Goal: Information Seeking & Learning: Learn about a topic

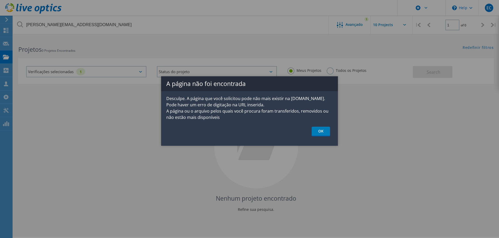
click at [328, 131] on link "OK" at bounding box center [321, 132] width 18 height 10
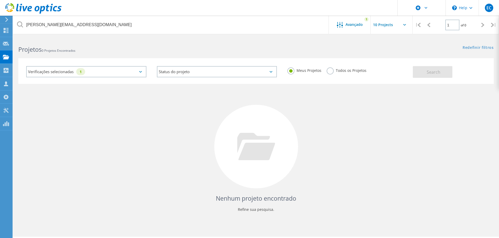
click at [331, 73] on label "Todos os Projetos" at bounding box center [346, 70] width 40 height 5
click at [0, 0] on input "Todos os Projetos" at bounding box center [0, 0] width 0 height 0
click at [297, 68] on label "Meus Projetos" at bounding box center [304, 70] width 34 height 5
click at [0, 0] on input "Meus Projetos" at bounding box center [0, 0] width 0 height 0
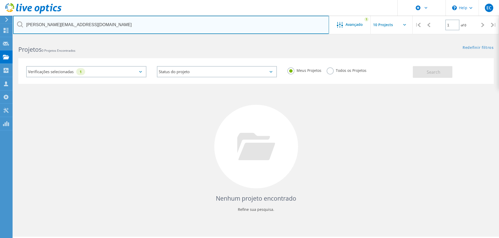
click at [294, 26] on input "augusto@apiguana.com.br" at bounding box center [171, 25] width 316 height 18
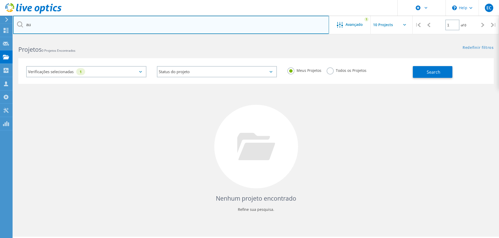
type input "a"
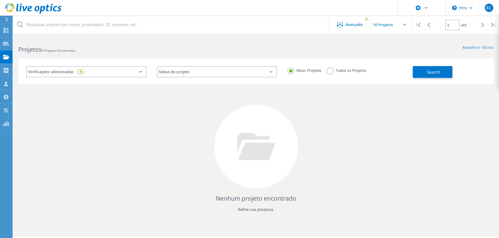
click at [422, 77] on button "Search" at bounding box center [433, 72] width 40 height 12
click at [70, 69] on div "Verificações selecionadas 1" at bounding box center [86, 71] width 120 height 11
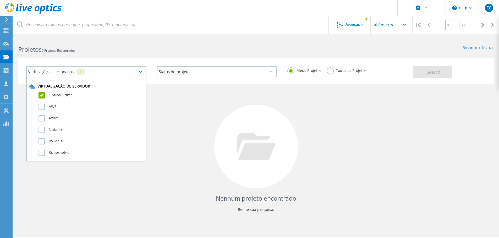
click at [136, 36] on html "\n Help Explore Helpful Articles Contact Support EC Usuário Dell Evandro Correa…" at bounding box center [249, 126] width 499 height 253
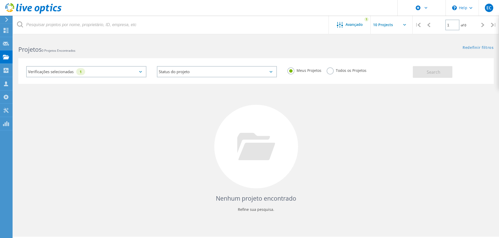
drag, startPoint x: 18, startPoint y: 58, endPoint x: 20, endPoint y: 58, distance: 2.9
click at [0, 0] on div "Projetos" at bounding box center [0, 0] width 0 height 0
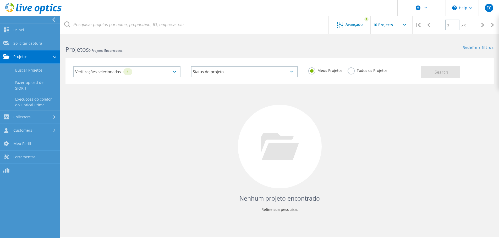
click at [40, 67] on link "Buscar Projetos" at bounding box center [30, 70] width 60 height 13
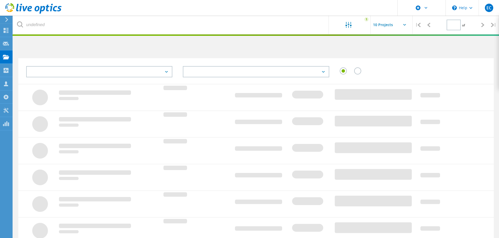
type input "1"
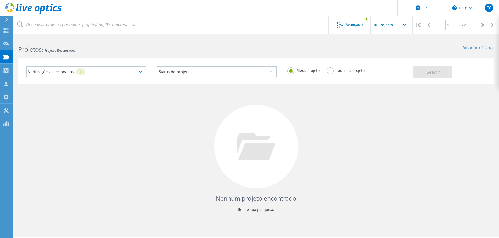
click at [345, 193] on div "Nenhum projeto encontrado Refine sua pesquisa." at bounding box center [255, 151] width 475 height 135
click at [293, 137] on div at bounding box center [256, 147] width 84 height 84
click at [8, 21] on icon at bounding box center [7, 19] width 4 height 5
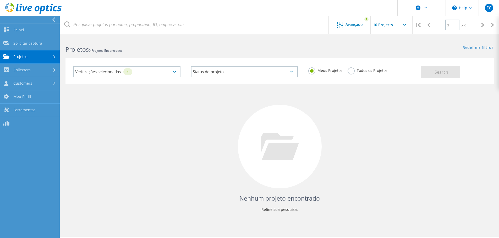
click at [52, 58] on div at bounding box center [55, 56] width 6 height 3
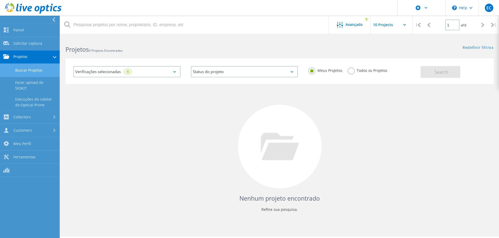
click at [351, 71] on label "Todos os Projetos" at bounding box center [367, 70] width 40 height 5
click at [0, 0] on input "Todos os Projetos" at bounding box center [0, 0] width 0 height 0
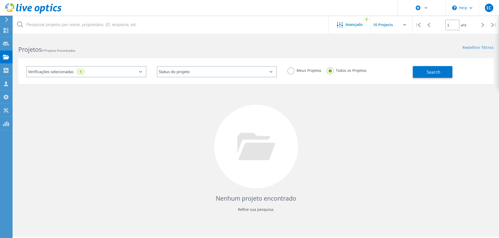
click at [419, 74] on button "Search" at bounding box center [433, 72] width 40 height 12
click at [358, 27] on div "Avançado" at bounding box center [350, 25] width 42 height 7
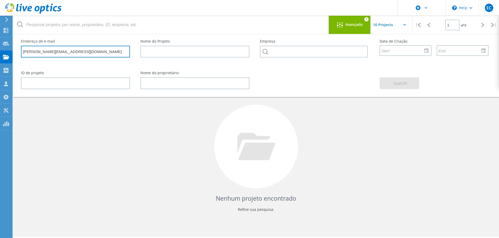
click at [99, 56] on input "augusto@apiguana.com.br" at bounding box center [75, 52] width 109 height 12
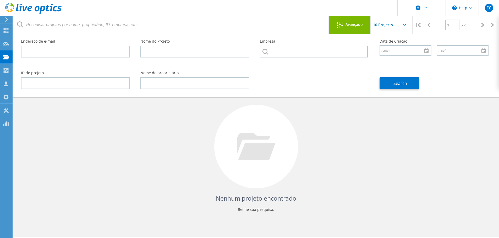
drag, startPoint x: 394, startPoint y: 89, endPoint x: 398, endPoint y: 89, distance: 4.7
click at [396, 89] on div "Search" at bounding box center [433, 80] width 119 height 29
click at [398, 89] on button "Search" at bounding box center [399, 83] width 40 height 12
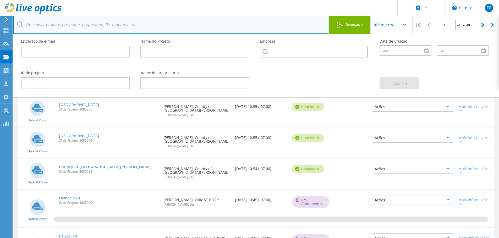
click at [273, 30] on input "text" at bounding box center [171, 25] width 316 height 18
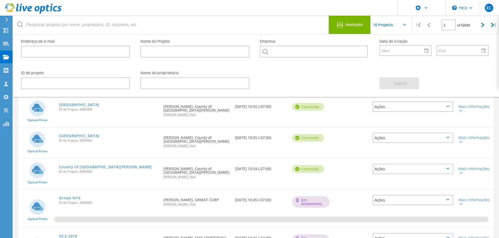
click at [363, 35] on div at bounding box center [249, 35] width 499 height 1
click at [398, 29] on input "text" at bounding box center [396, 25] width 52 height 18
click at [408, 24] on input "text" at bounding box center [396, 25] width 52 height 18
click at [406, 24] on input "text" at bounding box center [396, 25] width 52 height 18
click at [405, 24] on input "text" at bounding box center [396, 25] width 52 height 18
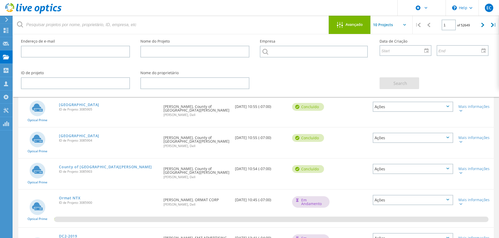
click at [403, 24] on input "text" at bounding box center [396, 25] width 52 height 18
click at [345, 16] on div "Avançado" at bounding box center [350, 25] width 42 height 18
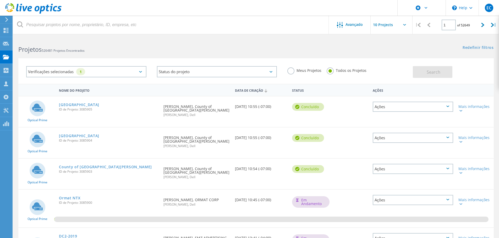
click at [305, 65] on div "Meus Projetos Todos os Projetos" at bounding box center [347, 70] width 131 height 19
click at [301, 68] on label "Meus Projetos" at bounding box center [304, 70] width 34 height 5
click at [0, 0] on input "Meus Projetos" at bounding box center [0, 0] width 0 height 0
click at [424, 71] on button "Search" at bounding box center [433, 72] width 40 height 12
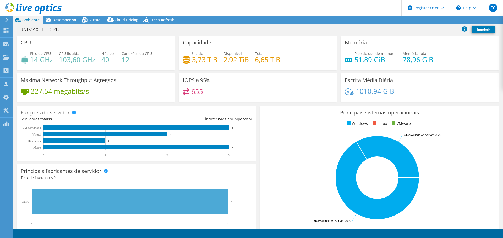
select select "USD"
click at [73, 22] on span "Desempenho" at bounding box center [65, 19] width 24 height 5
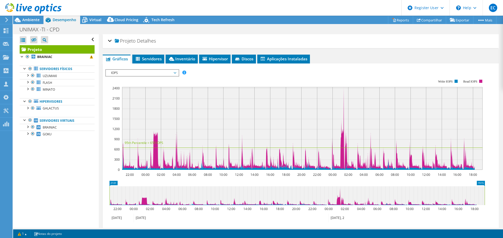
click at [155, 62] on li "Servidores" at bounding box center [148, 59] width 32 height 9
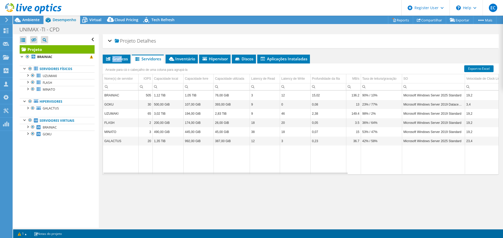
drag, startPoint x: 122, startPoint y: 54, endPoint x: 122, endPoint y: 61, distance: 6.3
click at [122, 59] on li "Gráficos" at bounding box center [117, 59] width 28 height 9
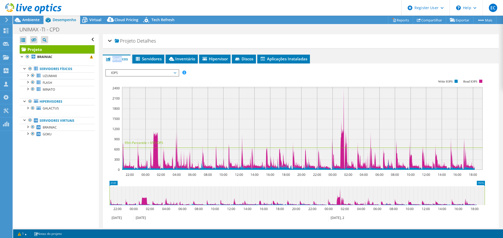
click at [122, 61] on span "Gráficos" at bounding box center [116, 58] width 23 height 5
click at [142, 74] on span "IOPS" at bounding box center [141, 73] width 67 height 6
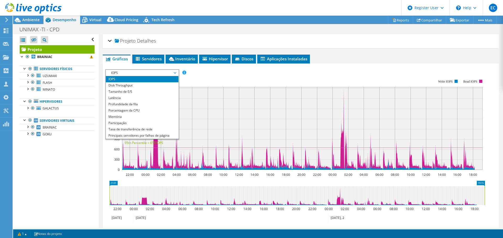
click at [263, 74] on rect at bounding box center [294, 125] width 379 height 105
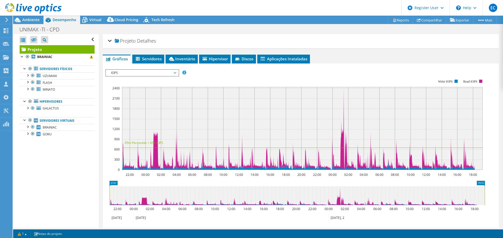
click at [36, 20] on span "Ambiente" at bounding box center [30, 19] width 17 height 5
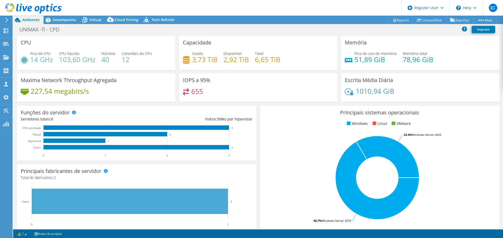
click at [49, 60] on h4 "14 GHz" at bounding box center [41, 60] width 23 height 6
click at [69, 18] on span "Desempenho" at bounding box center [65, 19] width 24 height 5
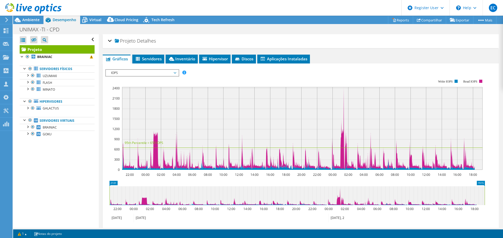
click at [143, 60] on span "Servidores" at bounding box center [148, 58] width 27 height 5
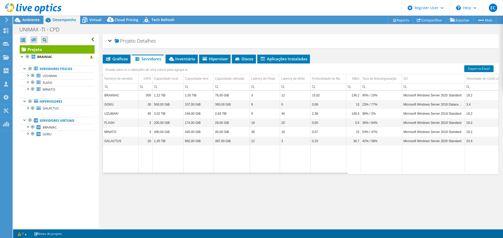
click at [112, 41] on h2 "Projeto Detalhes" at bounding box center [132, 41] width 48 height 10
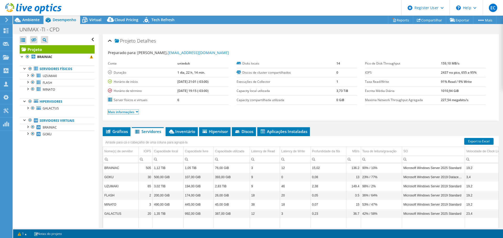
click at [127, 111] on link "Mais informações" at bounding box center [123, 112] width 30 height 4
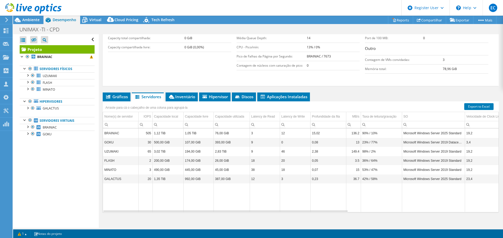
scroll to position [119, 0]
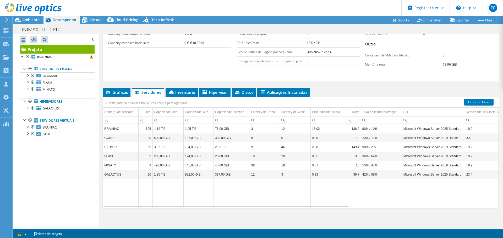
click at [123, 95] on span "Gráficos" at bounding box center [116, 92] width 23 height 5
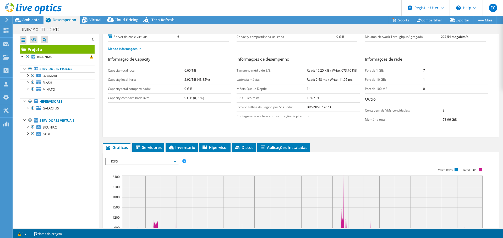
scroll to position [92, 0]
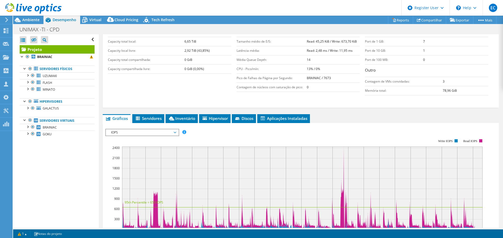
click at [264, 118] on icon at bounding box center [262, 119] width 4 height 4
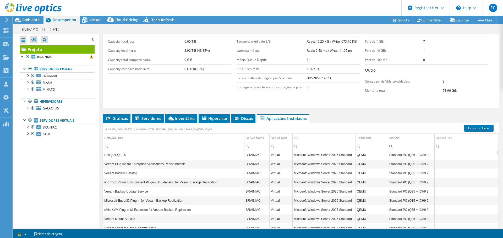
click at [242, 118] on span "Discos" at bounding box center [243, 118] width 19 height 5
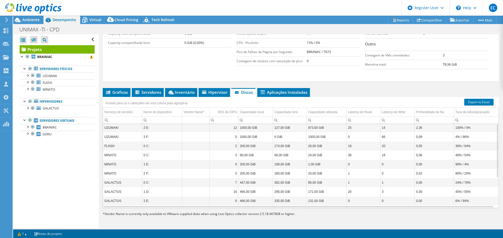
scroll to position [0, 0]
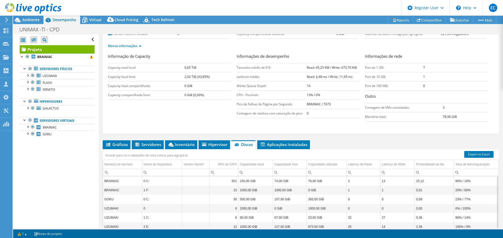
click at [157, 140] on div "Projeto Detalhes Preparado para: [PERSON_NAME], [EMAIL_ADDRESS][DOMAIN_NAME] Co…" at bounding box center [301, 124] width 404 height 313
click at [157, 146] on span "Servidores" at bounding box center [147, 144] width 27 height 5
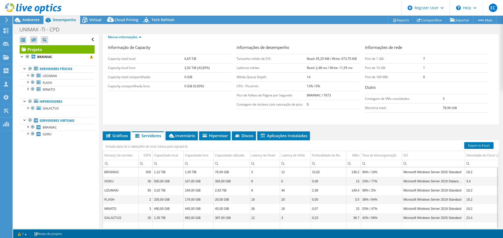
scroll to position [66, 0]
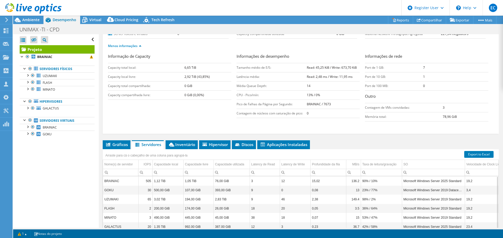
click at [114, 148] on li "Gráficos" at bounding box center [117, 145] width 28 height 9
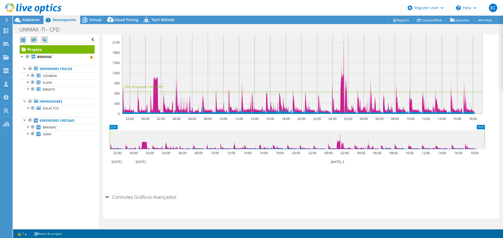
scroll to position [77, 0]
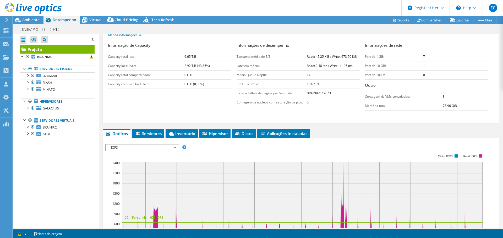
click at [147, 151] on span "IOPS" at bounding box center [141, 148] width 67 height 6
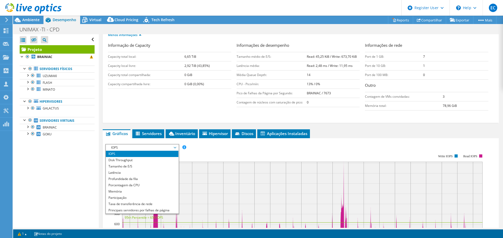
click at [144, 110] on div "Informação de Capacity Capacity total local: 6,65 TiB Capacity local livre: 2,9…" at bounding box center [300, 77] width 385 height 71
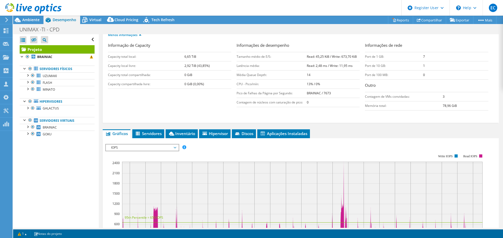
click at [45, 20] on icon at bounding box center [47, 19] width 9 height 9
click at [38, 19] on span "Ambiente" at bounding box center [30, 19] width 17 height 5
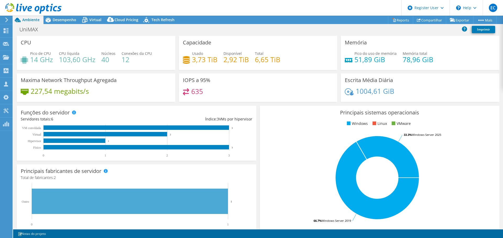
select select "USD"
